Goal: Complete application form: Complete application form

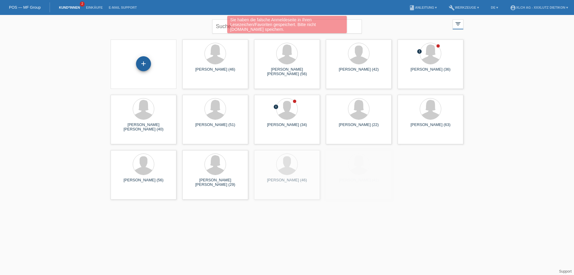
click at [145, 64] on div "+" at bounding box center [143, 63] width 15 height 15
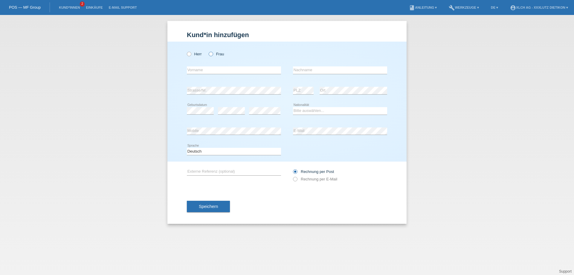
click at [208, 51] on icon at bounding box center [208, 51] width 0 height 0
click at [211, 54] on input "Frau" at bounding box center [211, 54] width 4 height 4
radio input "true"
click at [208, 71] on input "text" at bounding box center [234, 69] width 94 height 7
type input "[PERSON_NAME]"
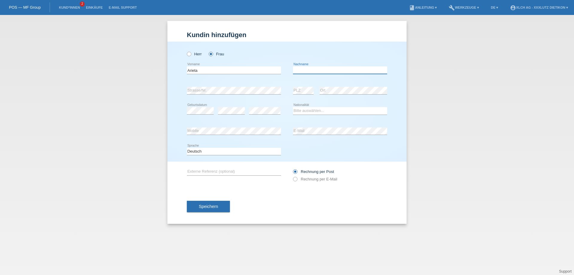
click at [308, 73] on input "text" at bounding box center [340, 69] width 94 height 7
type input "Daku"
click at [300, 110] on select "Bitte auswählen... Schweiz Deutschland Liechtenstein Österreich ------------ Af…" at bounding box center [340, 110] width 94 height 7
select select "XK"
click at [293, 107] on select "Bitte auswählen... Schweiz Deutschland Liechtenstein Österreich ------------ Af…" at bounding box center [340, 110] width 94 height 7
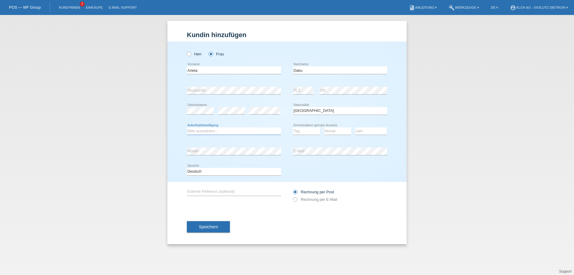
click at [226, 131] on select "Bitte auswählen... C B B - Flüchtlingsstatus Andere" at bounding box center [234, 130] width 94 height 7
select select "C"
click at [187, 127] on select "Bitte auswählen... C B B - Flüchtlingsstatus Andere" at bounding box center [234, 130] width 94 height 7
click at [298, 132] on select "Tag 01 02 03 04 05 06 07 08 09 10 11" at bounding box center [306, 130] width 27 height 7
select select "04"
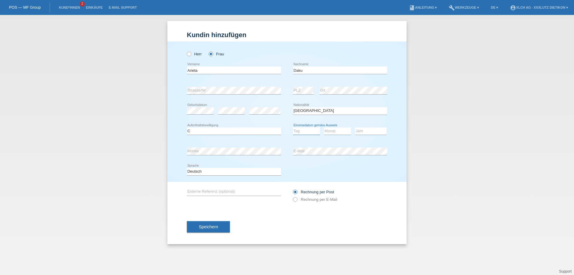
click at [293, 127] on select "Tag 01 02 03 04 05 06 07 08 09 10 11" at bounding box center [306, 130] width 27 height 7
click at [332, 129] on select "Monat 01 02 03 04 05 06 07 08 09 10 11" at bounding box center [337, 130] width 27 height 7
select select "11"
click at [324, 127] on select "Monat 01 02 03 04 05 06 07 08 09 10 11" at bounding box center [337, 130] width 27 height 7
click at [364, 131] on select "Jahr 2025 2024 2023 2022 2021 2020 2019 2018 2017 2016 2015 2014 2013 2012 2011…" at bounding box center [370, 130] width 31 height 7
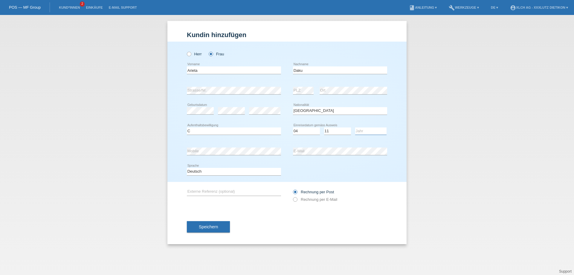
select select "2010"
click at [355, 127] on select "Jahr 2025 2024 2023 2022 2021 2020 2019 2018 2017 2016 2015 2014 2013 2012 2011…" at bounding box center [370, 130] width 31 height 7
click at [292, 196] on icon at bounding box center [292, 196] width 0 height 0
click at [296, 198] on input "Rechnung per E-Mail" at bounding box center [295, 200] width 4 height 7
radio input "true"
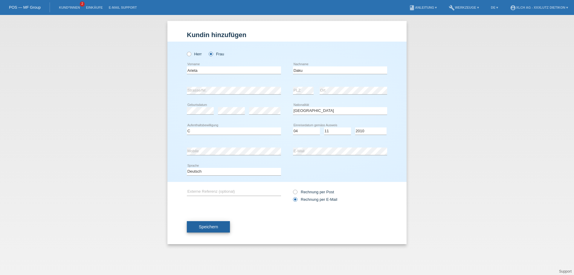
click at [209, 227] on span "Speichern" at bounding box center [208, 226] width 19 height 5
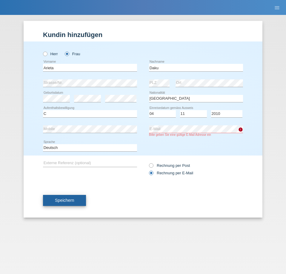
click at [62, 199] on span "Speichern" at bounding box center [64, 200] width 19 height 5
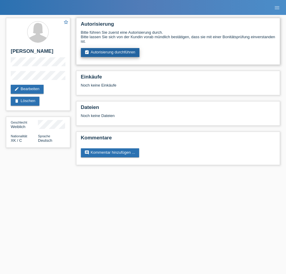
click at [109, 51] on link "assignment_turned_in Autorisierung durchführen" at bounding box center [110, 52] width 59 height 9
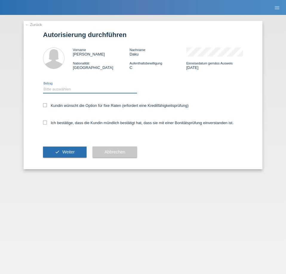
click at [64, 88] on select "Bitte auswählen CHF 1.00 - CHF 499.00 CHF 500.00 - CHF 1'999.00 CHF 2'000.00 - …" at bounding box center [90, 89] width 94 height 7
select select "3"
click at [43, 86] on select "Bitte auswählen CHF 1.00 - CHF 499.00 CHF 500.00 - CHF 1'999.00 CHF 2'000.00 - …" at bounding box center [90, 89] width 94 height 7
click at [44, 122] on icon at bounding box center [45, 123] width 4 height 4
click at [44, 122] on input "Ich bestätige, dass die Kundin mündlich bestätigt hat, dass sie mit einer Bonit…" at bounding box center [45, 123] width 4 height 4
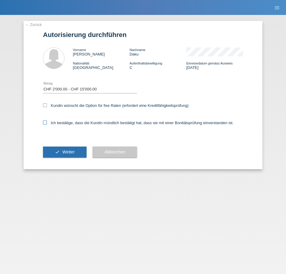
checkbox input "true"
click at [60, 152] on button "check Weiter" at bounding box center [65, 152] width 44 height 11
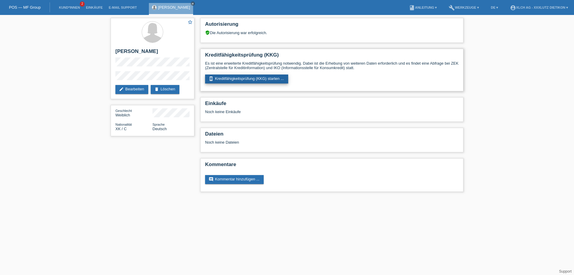
click at [237, 78] on link "perm_device_information Kreditfähigkeitsprüfung (KKG) starten ..." at bounding box center [246, 78] width 83 height 9
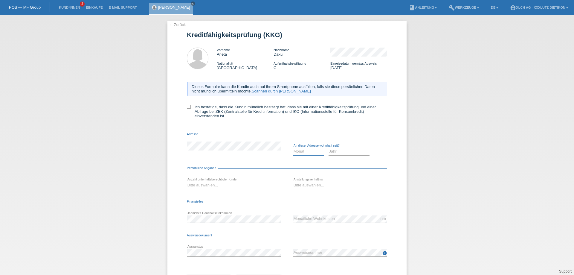
click at [295, 149] on select "Monat 01 02 03 04 05 06 07 08 09 10" at bounding box center [308, 151] width 31 height 7
select select "05"
click at [293, 148] on select "Monat 01 02 03 04 05 06 07 08 09 10" at bounding box center [308, 151] width 31 height 7
click at [334, 152] on select "Jahr 2025 2024 2023 2022 2021 2020 2019 2018 2017 2016 2015 2014 2013 2012 2011…" at bounding box center [348, 151] width 41 height 7
select select "2024"
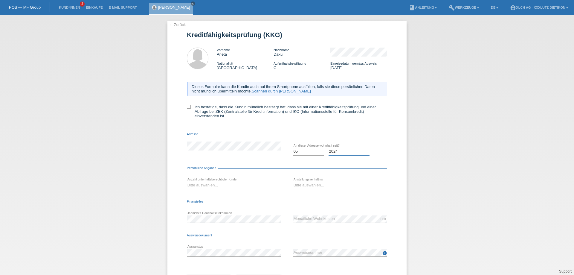
click at [328, 148] on select "Jahr 2025 2024 2023 2022 2021 2020 2019 2018 2017 2016 2015 2014 2013 2012 2011…" at bounding box center [348, 151] width 41 height 7
click at [206, 185] on select "Bitte auswählen... 0 1 2 3 4 5 6 7 8 9" at bounding box center [234, 184] width 94 height 7
select select "3"
click at [187, 181] on select "Bitte auswählen... 0 1 2 3 4 5 6 7 8 9" at bounding box center [234, 184] width 94 height 7
click at [304, 185] on select "Bitte auswählen... Unbefristet Befristet Lehrling/Student Pensioniert Nicht arb…" at bounding box center [340, 184] width 94 height 7
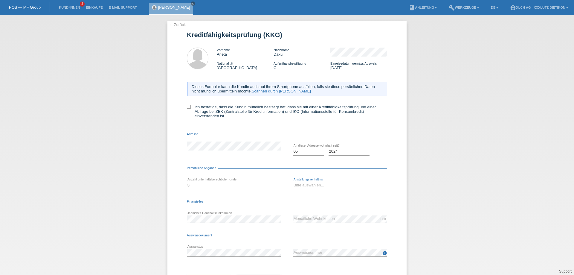
select select "UNLIMITED"
click at [293, 181] on select "Bitte auswählen... Unbefristet Befristet Lehrling/Student Pensioniert Nicht arb…" at bounding box center [340, 184] width 94 height 7
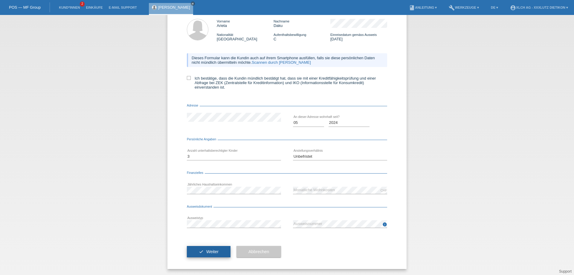
click at [214, 251] on span "Weiter" at bounding box center [212, 251] width 12 height 5
click at [187, 79] on icon at bounding box center [189, 78] width 4 height 4
click at [187, 79] on input "Ich bestätige, dass die Kundin mündlich bestätigt hat, dass sie mit einer Kredi…" at bounding box center [189, 78] width 4 height 4
checkbox input "true"
click at [213, 253] on span "Weiter" at bounding box center [212, 251] width 12 height 5
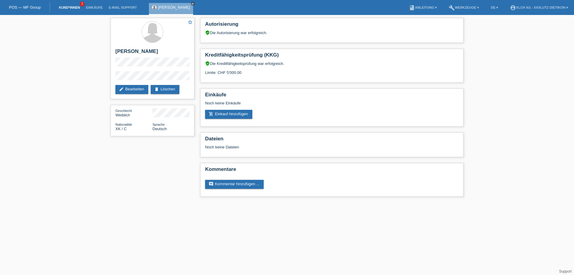
click at [69, 7] on link "Kund*innen" at bounding box center [69, 8] width 27 height 4
